Goal: Find specific page/section: Find specific page/section

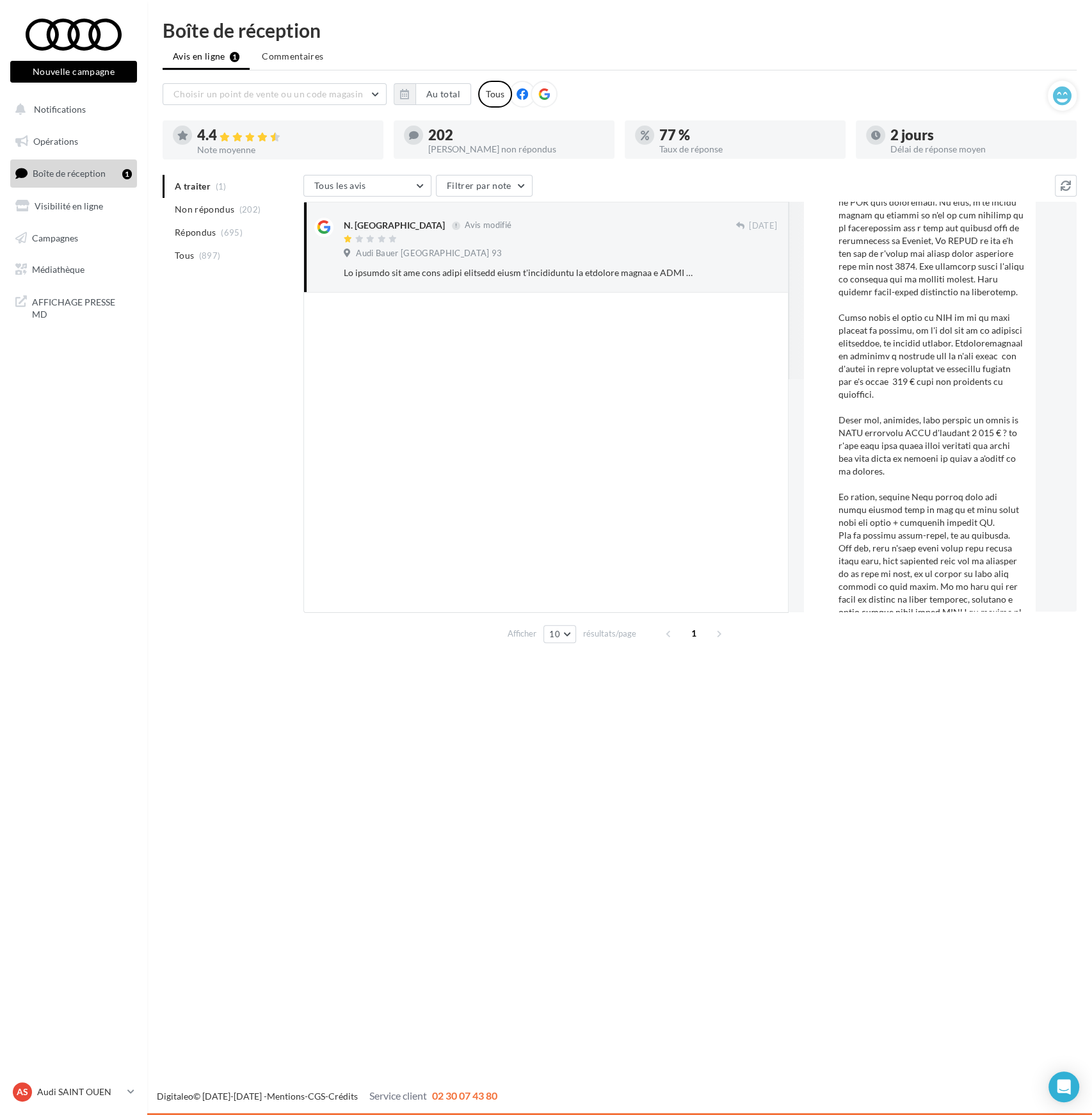
scroll to position [328, 0]
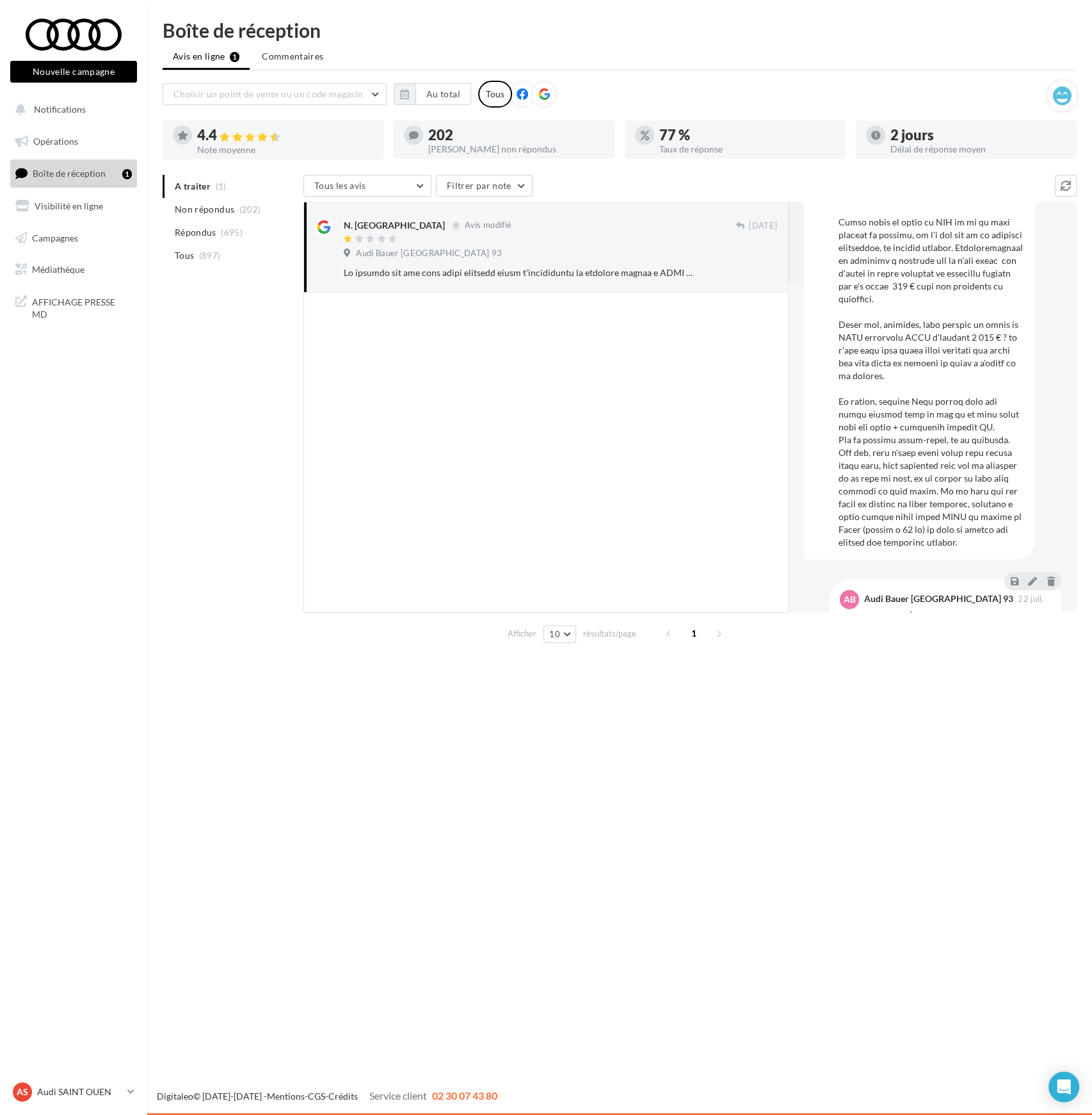
click at [917, 449] on div at bounding box center [933, 254] width 187 height 590
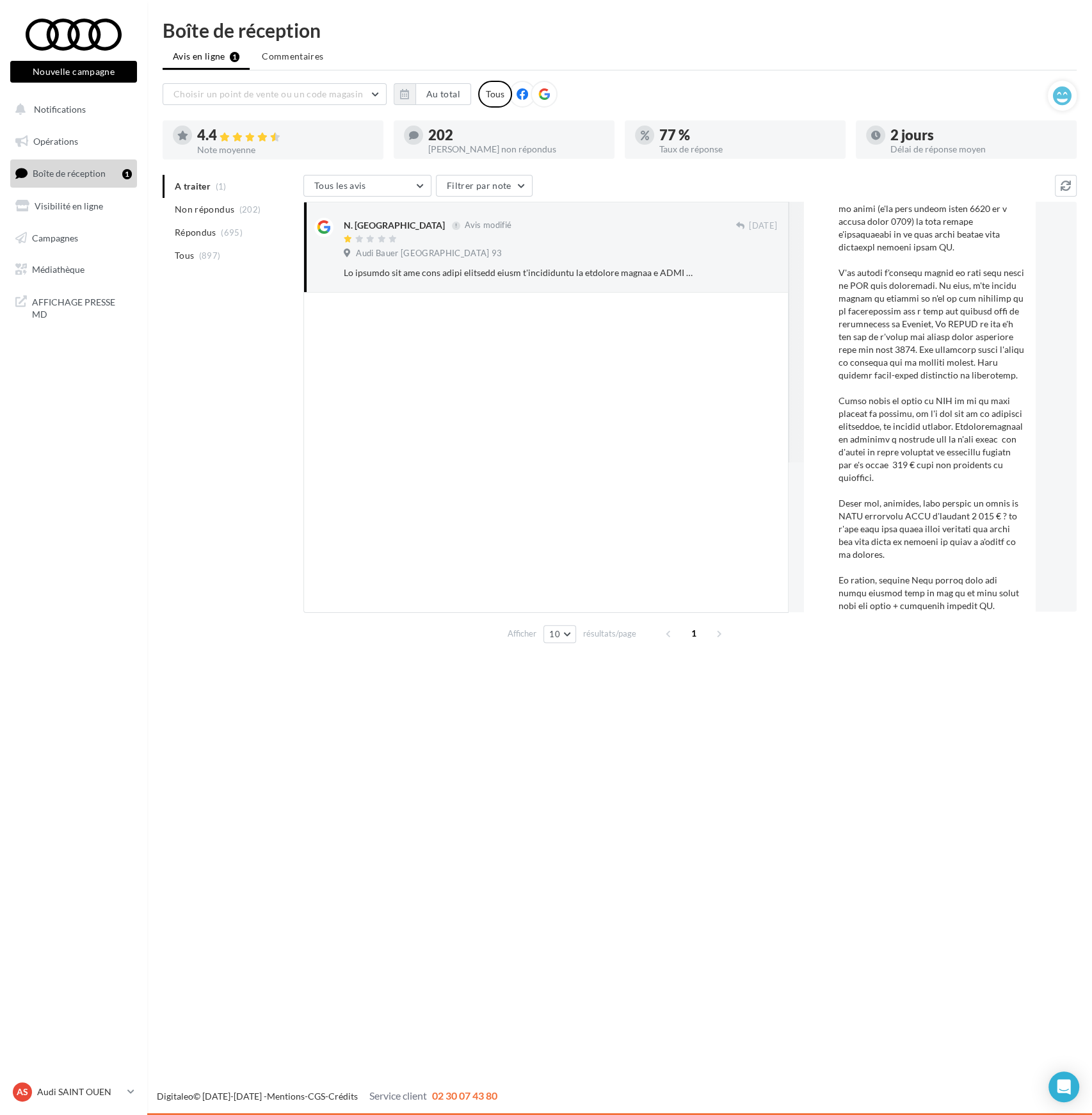
scroll to position [190, 0]
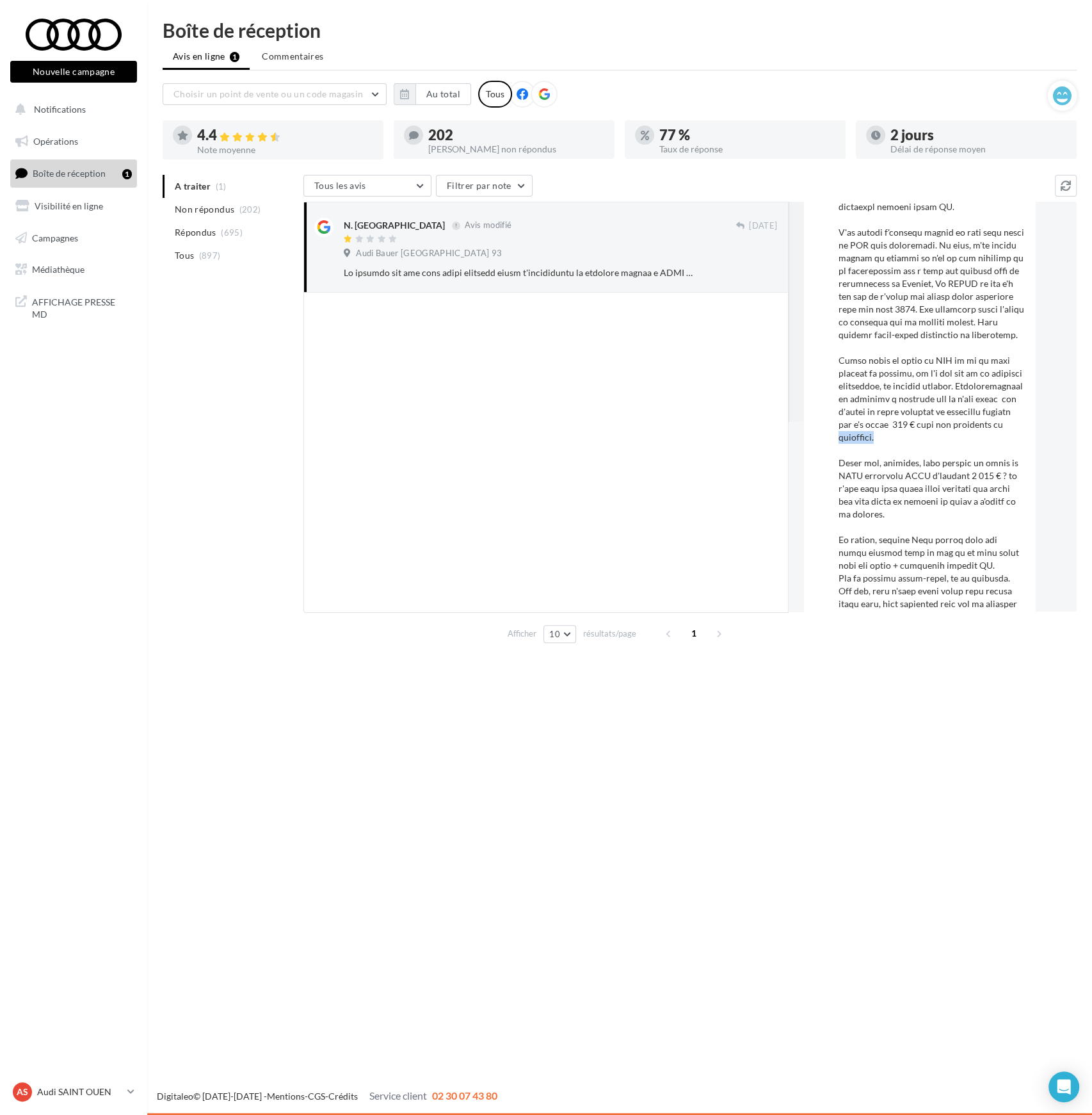
drag, startPoint x: 953, startPoint y: 453, endPoint x: 907, endPoint y: 450, distance: 46.1
click at [907, 450] on div at bounding box center [933, 393] width 187 height 590
click at [920, 411] on div at bounding box center [933, 393] width 187 height 590
click at [871, 401] on div at bounding box center [933, 393] width 187 height 590
click at [963, 446] on div at bounding box center [933, 393] width 187 height 590
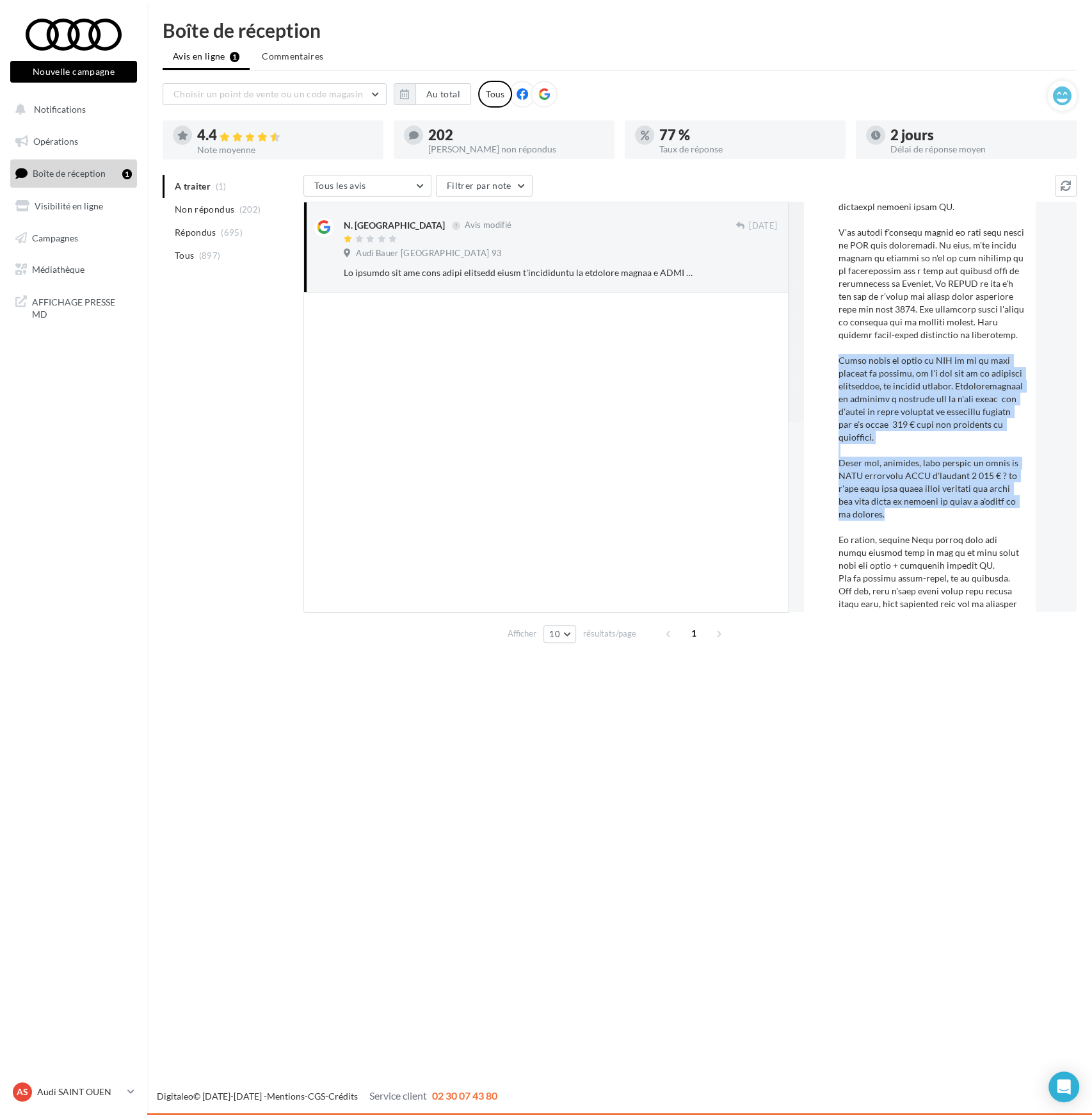
drag, startPoint x: 939, startPoint y: 526, endPoint x: 837, endPoint y: 378, distance: 179.7
click at [837, 378] on div "NS N. [GEOGRAPHIC_DATA] [DATE] Avis modifié" at bounding box center [920, 370] width 211 height 632
click at [891, 408] on div at bounding box center [933, 393] width 187 height 590
click at [930, 388] on div at bounding box center [933, 393] width 187 height 590
click at [954, 373] on div at bounding box center [933, 393] width 187 height 590
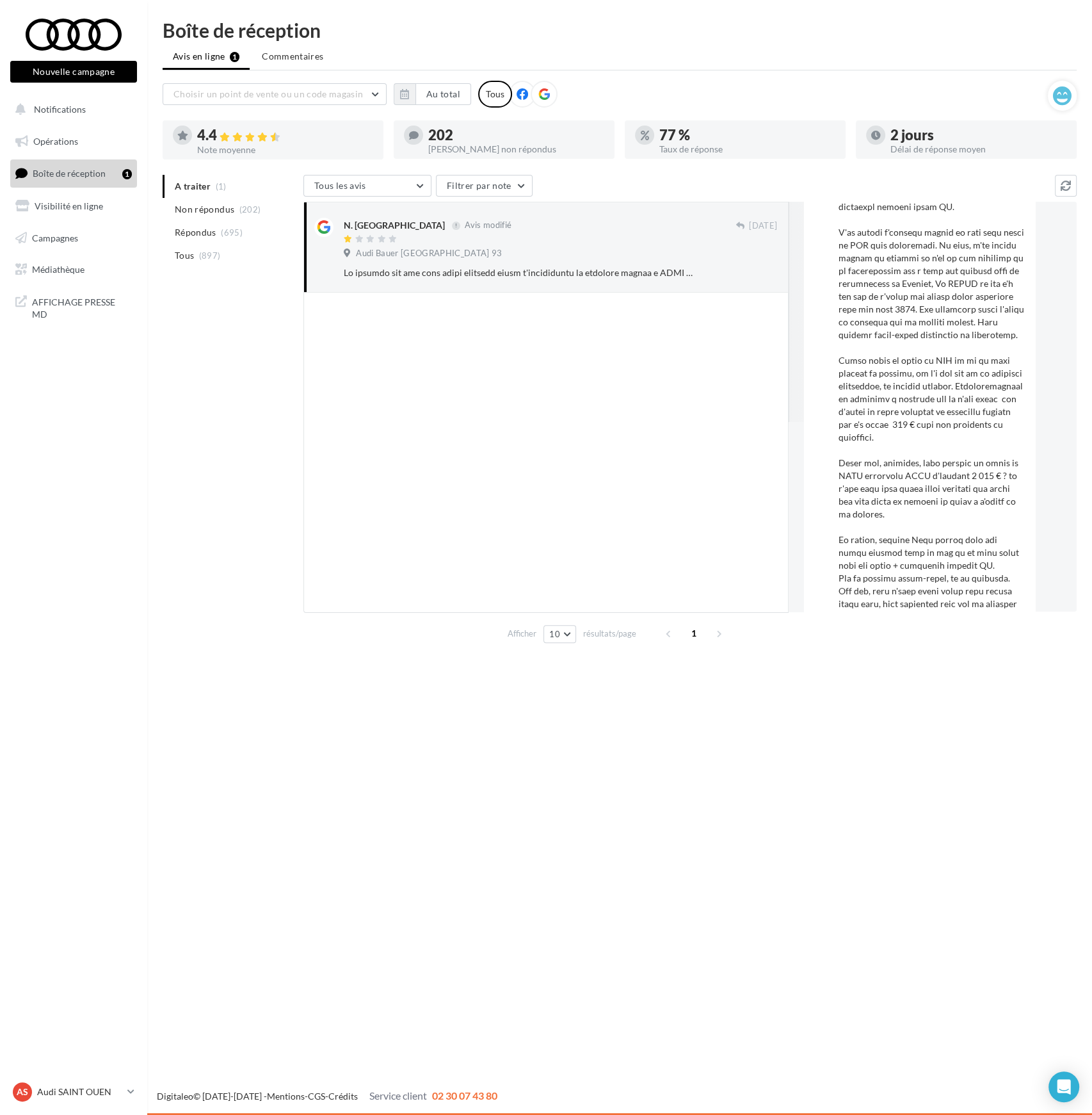
click at [939, 342] on div at bounding box center [933, 393] width 187 height 590
click at [939, 329] on div at bounding box center [933, 393] width 187 height 590
drag, startPoint x: 840, startPoint y: 373, endPoint x: 982, endPoint y: 468, distance: 170.8
click at [982, 468] on div at bounding box center [933, 393] width 187 height 590
click at [866, 414] on div at bounding box center [933, 393] width 187 height 590
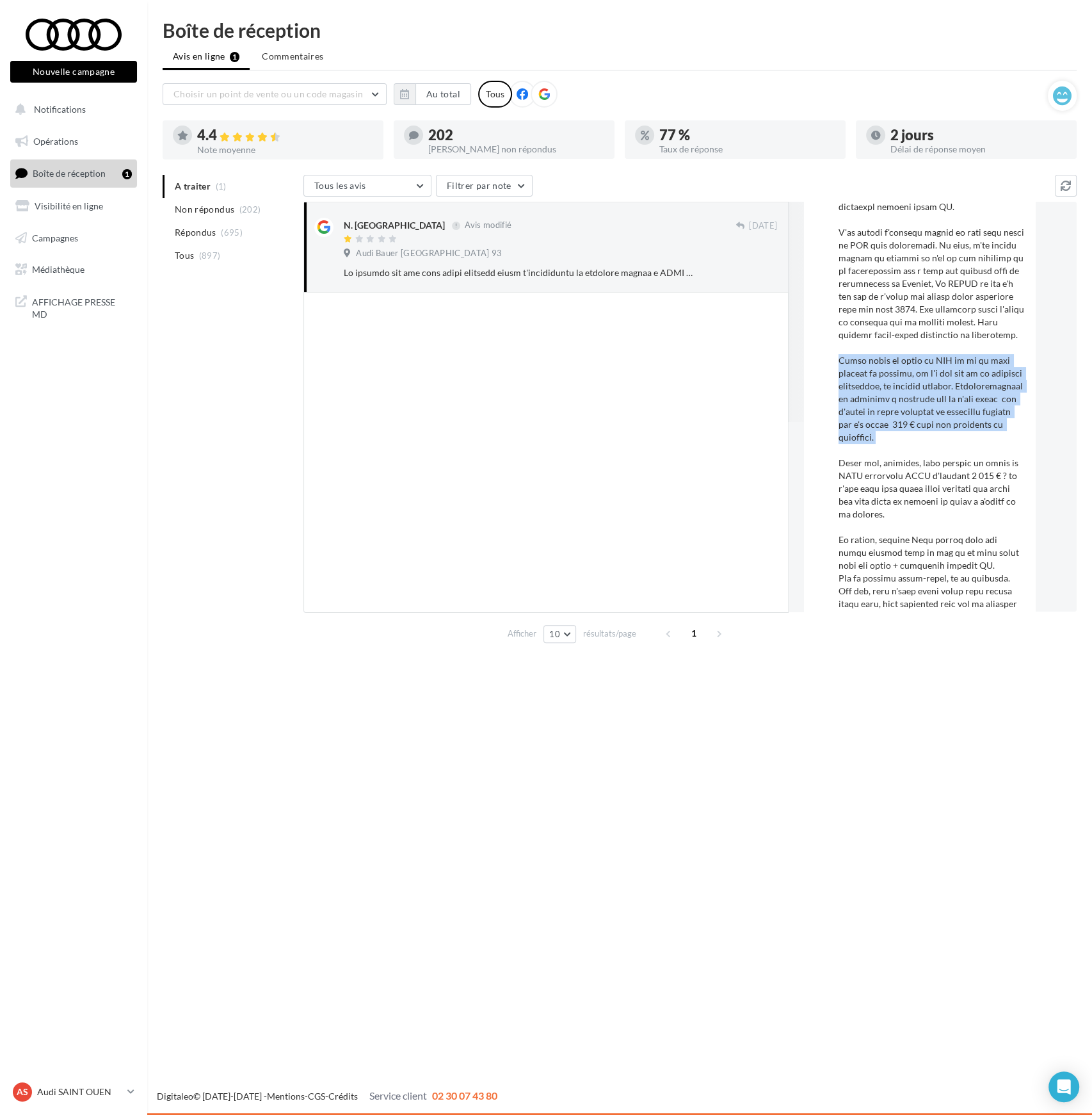
click at [900, 369] on div at bounding box center [933, 393] width 187 height 590
click at [861, 344] on div at bounding box center [933, 393] width 187 height 590
drag, startPoint x: 966, startPoint y: 448, endPoint x: 839, endPoint y: 375, distance: 146.5
click at [839, 375] on div at bounding box center [933, 393] width 187 height 590
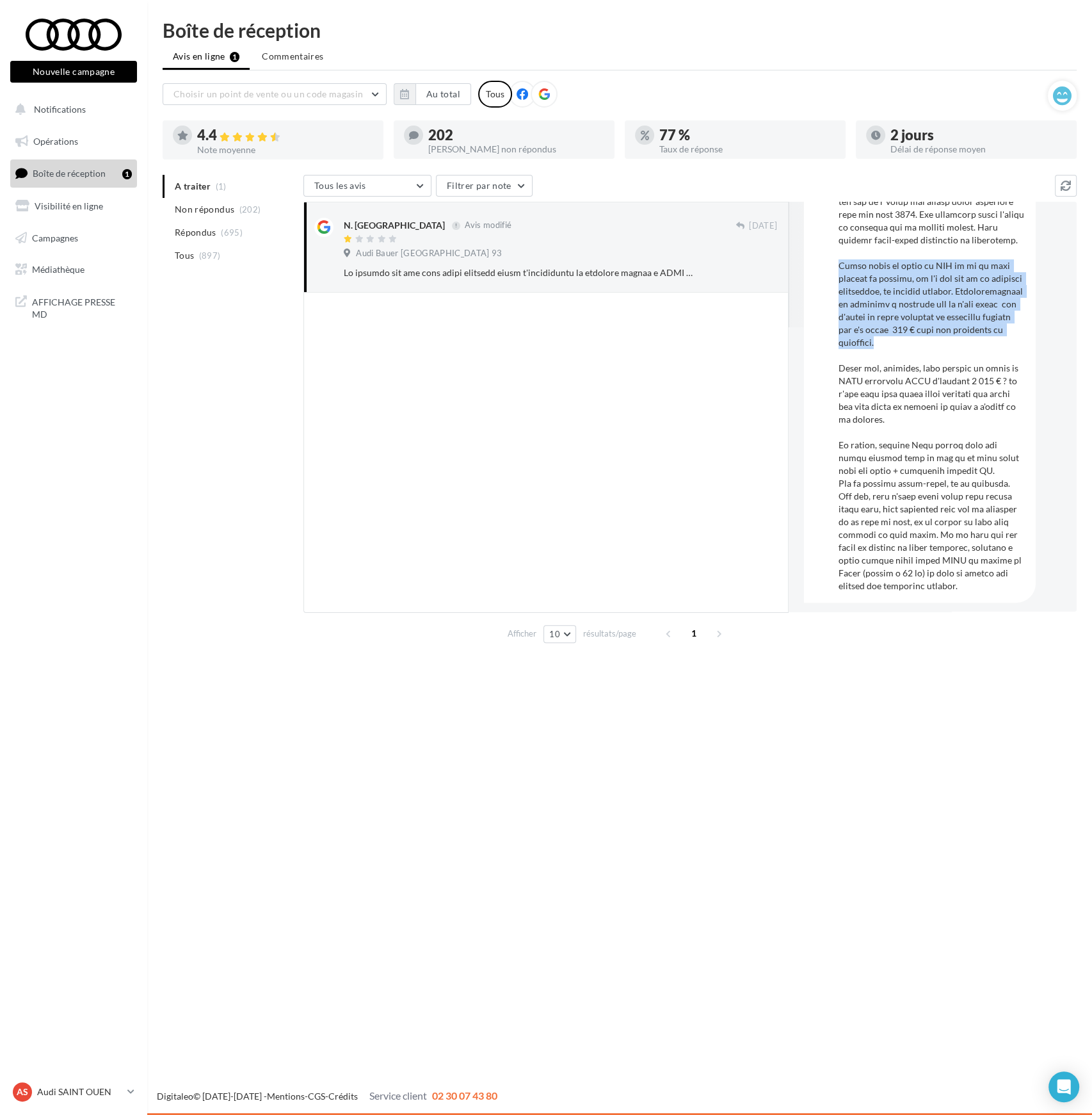
scroll to position [379, 0]
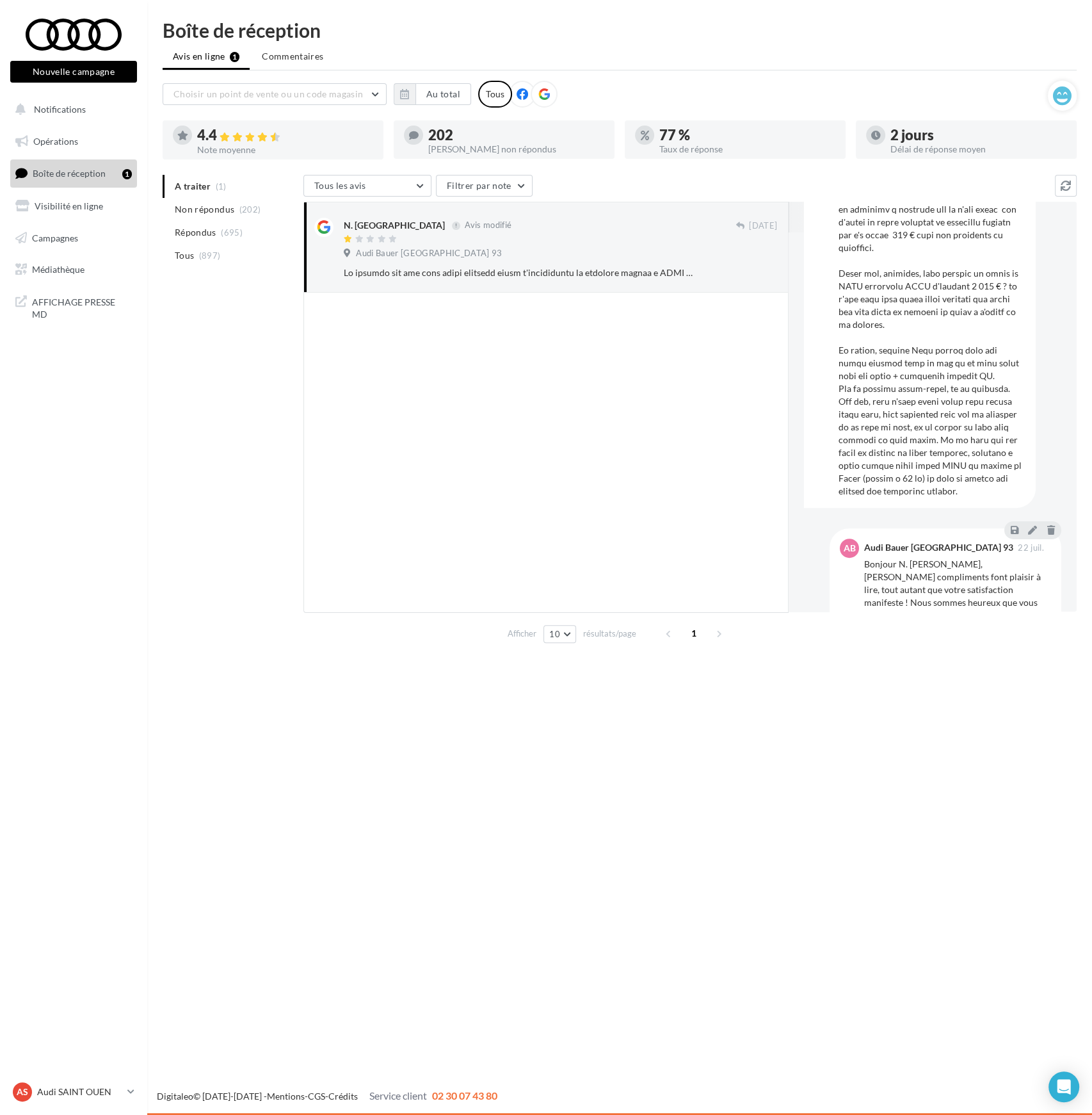
click at [397, 379] on div at bounding box center [546, 453] width 485 height 320
click at [460, 531] on div at bounding box center [546, 453] width 485 height 320
click at [577, 417] on div at bounding box center [546, 453] width 485 height 320
click at [129, 1090] on icon at bounding box center [131, 1092] width 7 height 11
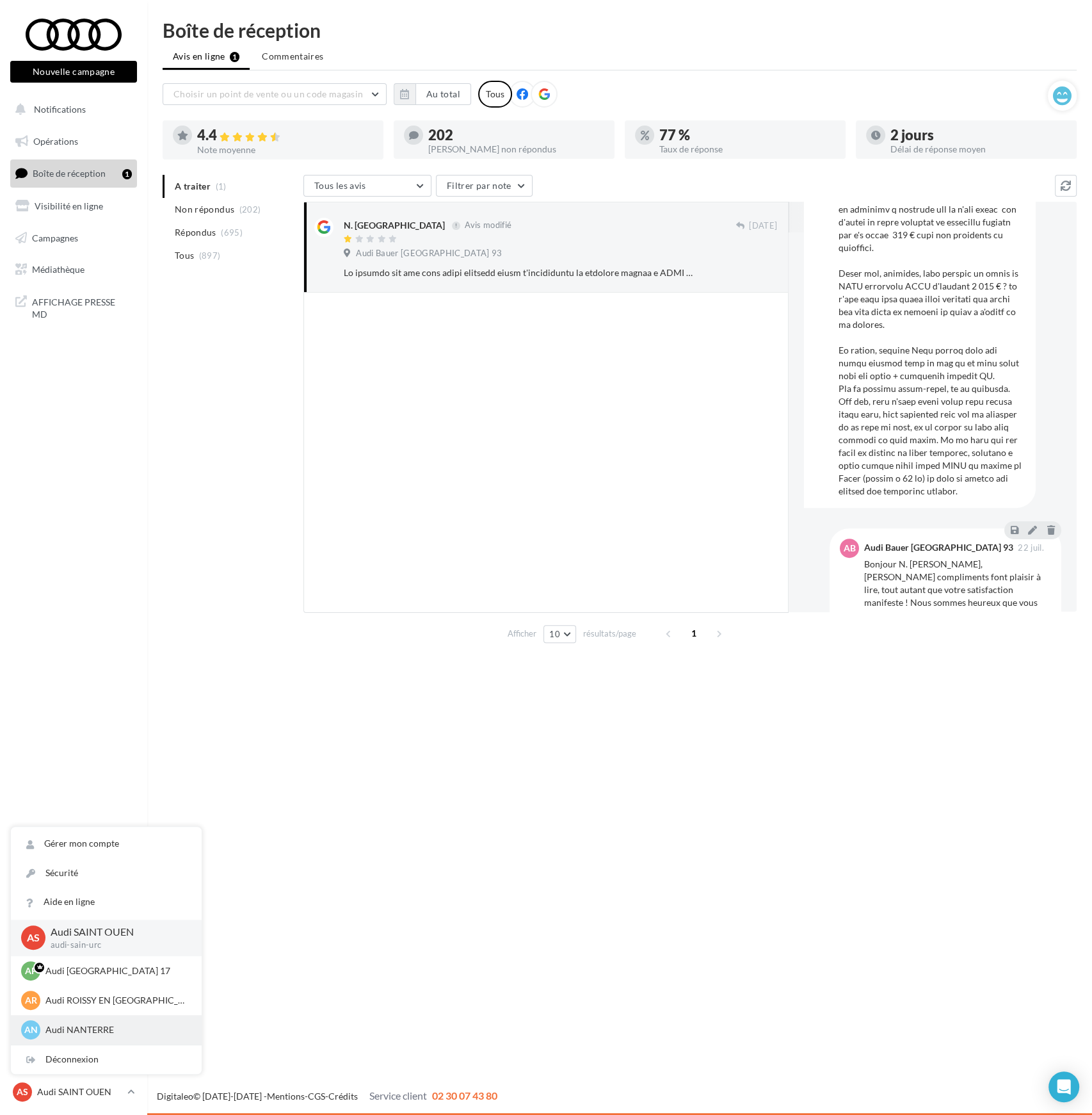
click at [82, 1027] on p "Audi NANTERRE" at bounding box center [115, 1030] width 141 height 13
